Goal: Transaction & Acquisition: Subscribe to service/newsletter

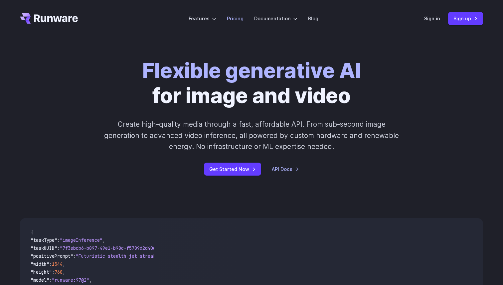
click at [232, 18] on link "Pricing" at bounding box center [235, 19] width 17 height 8
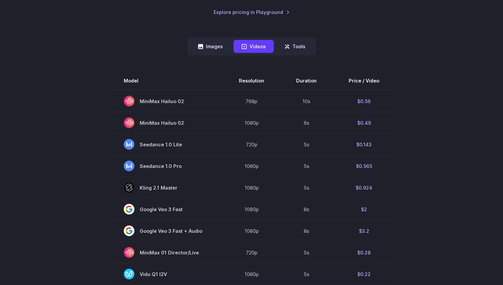
scroll to position [151, 0]
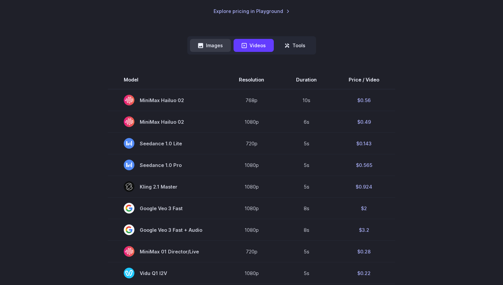
click at [213, 49] on button "Images" at bounding box center [210, 45] width 41 height 13
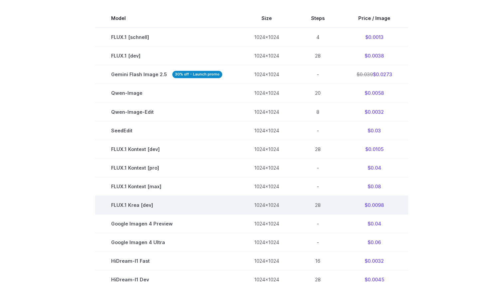
scroll to position [0, 0]
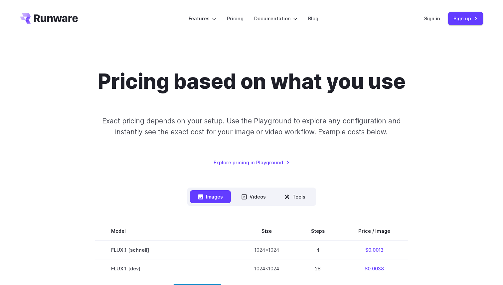
click at [49, 16] on icon "Go to /" at bounding box center [49, 18] width 58 height 11
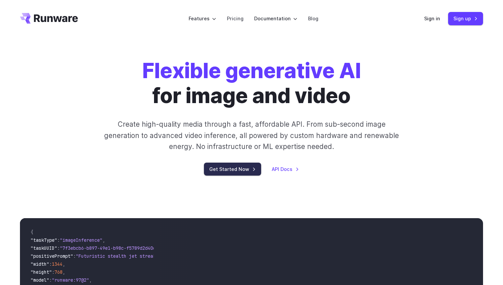
click at [243, 164] on link "Get Started Now" at bounding box center [232, 169] width 57 height 13
